Goal: Task Accomplishment & Management: Understand process/instructions

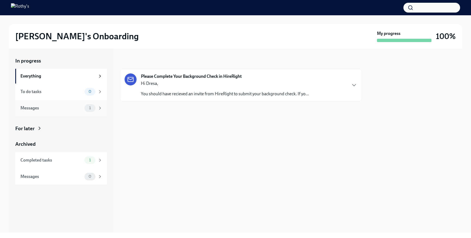
click at [31, 106] on div "Messages" at bounding box center [51, 108] width 62 height 6
click at [32, 106] on div "Messages" at bounding box center [51, 108] width 62 height 6
click at [39, 38] on h2 "[PERSON_NAME]'s Onboarding" at bounding box center [76, 36] width 123 height 11
click at [29, 6] on img at bounding box center [20, 7] width 18 height 9
click at [58, 134] on div "In progress Everything To do tasks 0 Messages 1 For later Archived Completed ta…" at bounding box center [61, 120] width 92 height 127
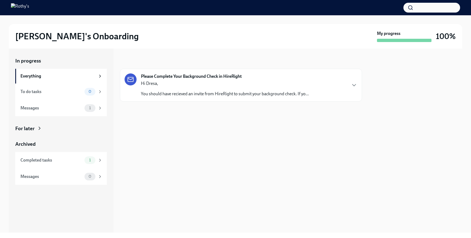
click at [27, 125] on div "For later" at bounding box center [24, 128] width 19 height 7
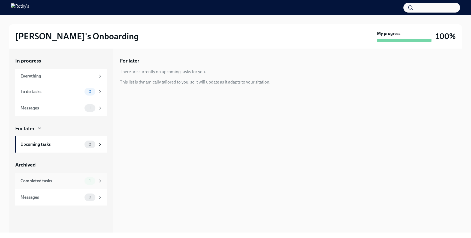
click at [28, 179] on div "Completed tasks" at bounding box center [51, 181] width 62 height 6
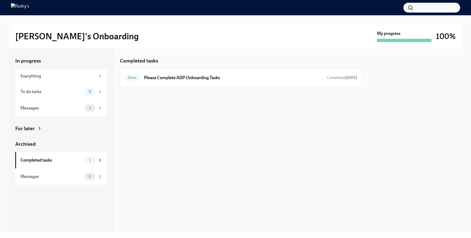
click at [27, 8] on img at bounding box center [20, 7] width 18 height 9
click at [28, 35] on h2 "[PERSON_NAME]'s Onboarding" at bounding box center [76, 36] width 123 height 11
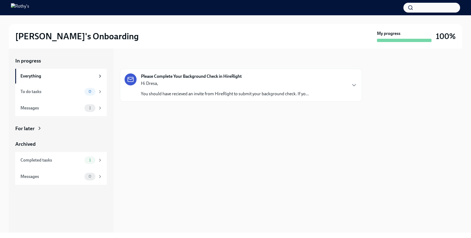
click at [146, 73] on strong "Please Complete Your Background Check in HireRight" at bounding box center [191, 76] width 101 height 6
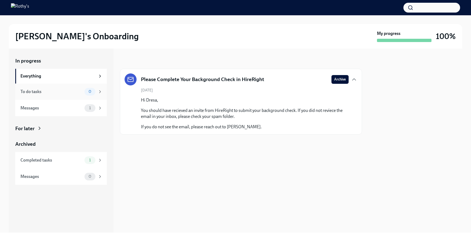
click at [75, 90] on div "To do tasks" at bounding box center [51, 92] width 62 height 6
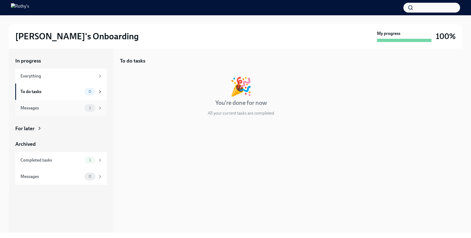
click at [64, 106] on div "Messages" at bounding box center [51, 108] width 62 height 6
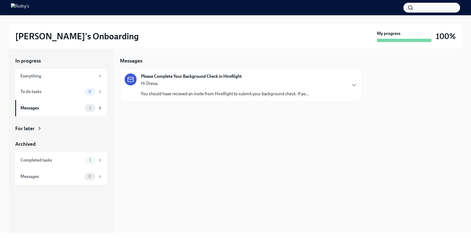
click at [36, 131] on div "For later" at bounding box center [61, 128] width 92 height 7
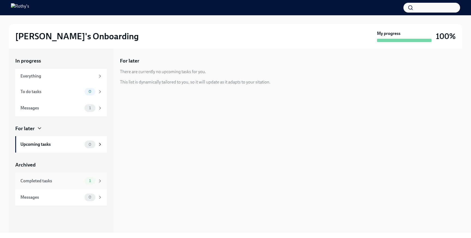
click at [33, 179] on div "Completed tasks" at bounding box center [51, 181] width 62 height 6
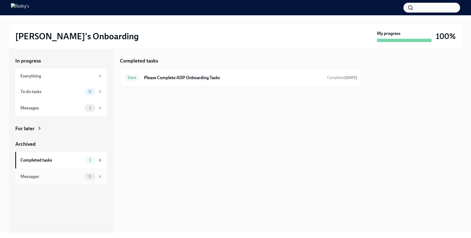
click at [32, 169] on div "Messages 0" at bounding box center [61, 176] width 92 height 16
click at [40, 163] on div "Completed tasks 1" at bounding box center [61, 160] width 82 height 8
click at [95, 77] on div "Everything" at bounding box center [57, 76] width 75 height 6
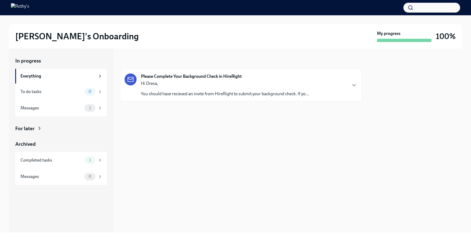
click at [156, 77] on strong "Please Complete Your Background Check in HireRight" at bounding box center [191, 76] width 101 height 6
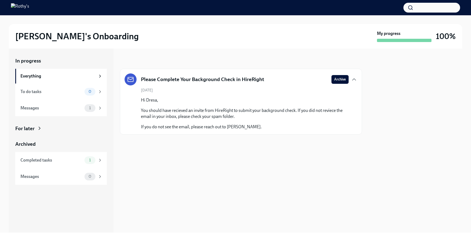
click at [155, 77] on h5 "Please Complete Your Background Check in HireRight" at bounding box center [202, 79] width 123 height 7
click at [92, 108] on span "1" at bounding box center [90, 108] width 8 height 4
click at [100, 110] on icon at bounding box center [100, 107] width 5 height 5
click at [99, 96] on div "To do tasks 0" at bounding box center [61, 91] width 92 height 16
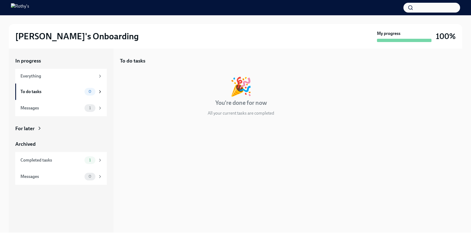
click at [77, 125] on div "For later" at bounding box center [61, 128] width 92 height 7
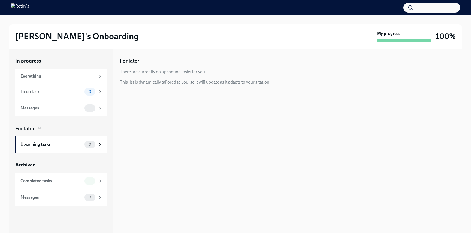
click at [76, 125] on div "For later" at bounding box center [61, 128] width 92 height 7
click at [37, 182] on div "Completed tasks" at bounding box center [51, 181] width 62 height 6
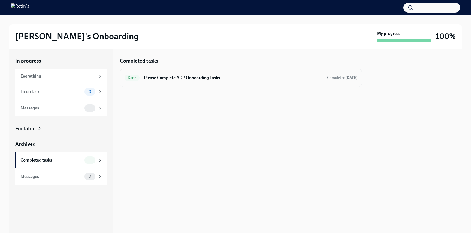
click at [148, 73] on div "Done Please Complete ADP Onboarding Tasks Completed Jul 11th" at bounding box center [241, 77] width 233 height 9
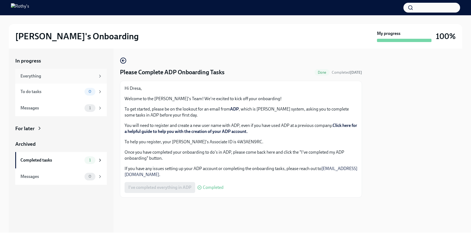
click at [30, 73] on div "Everything" at bounding box center [61, 76] width 92 height 15
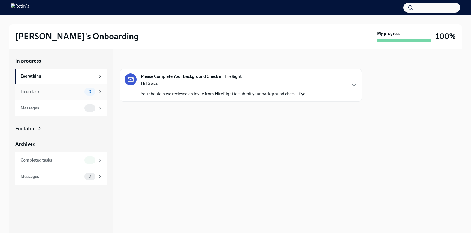
click at [28, 95] on div "To do tasks 0" at bounding box center [61, 92] width 82 height 8
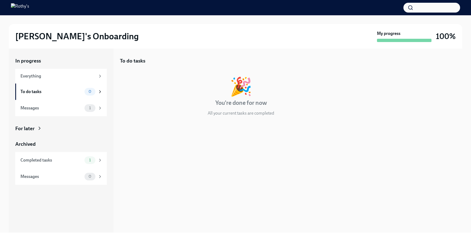
click at [34, 61] on div "In progress" at bounding box center [61, 60] width 92 height 7
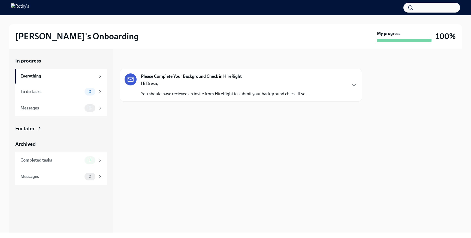
drag, startPoint x: 34, startPoint y: 61, endPoint x: 43, endPoint y: 21, distance: 41.1
click at [41, 24] on div "Rothy's Onboarding My progress 100% In progress Everything To do tasks 0 Messag…" at bounding box center [235, 123] width 471 height 217
click at [29, 8] on img at bounding box center [20, 7] width 18 height 9
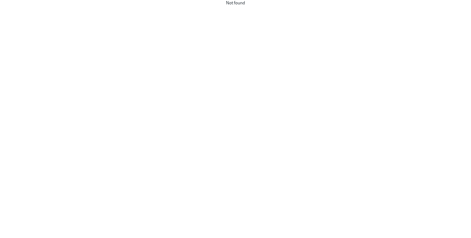
drag, startPoint x: 131, startPoint y: 24, endPoint x: 126, endPoint y: 4, distance: 20.0
click at [126, 6] on div "Not found" at bounding box center [235, 119] width 471 height 238
